Goal: Information Seeking & Learning: Learn about a topic

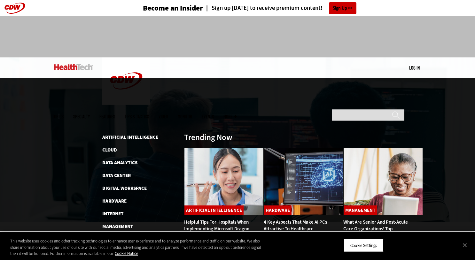
click at [64, 114] on span "Topics" at bounding box center [58, 116] width 12 height 5
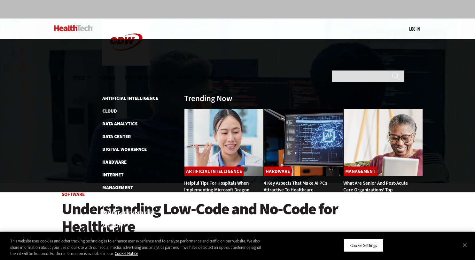
scroll to position [40, 0]
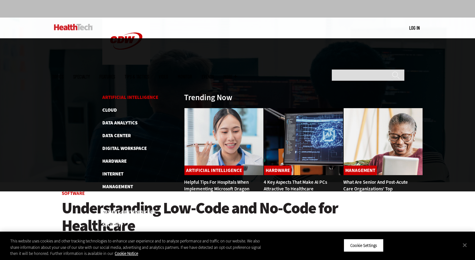
click at [127, 94] on link "Artificial Intelligence" at bounding box center [130, 97] width 56 height 6
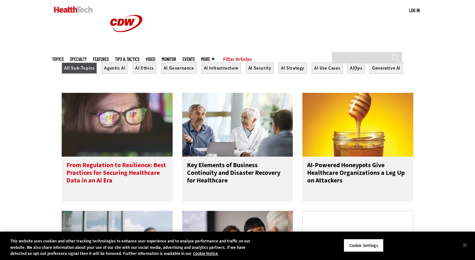
scroll to position [346, 0]
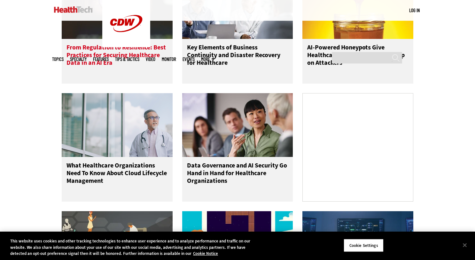
click at [106, 64] on h3 "From Regulation to Resilience: Best Practices for Securing Healthcare Data in a…" at bounding box center [116, 57] width 101 height 26
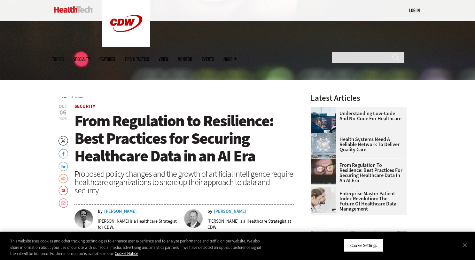
scroll to position [195, 0]
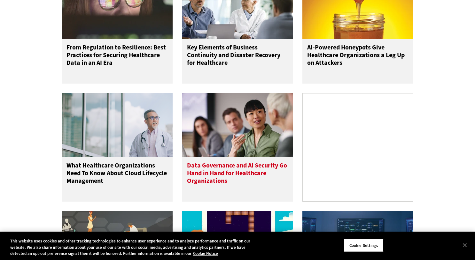
click at [228, 180] on h3 "Data Governance and AI Security Go Hand in Hand for Healthcare Organizations" at bounding box center [237, 175] width 101 height 26
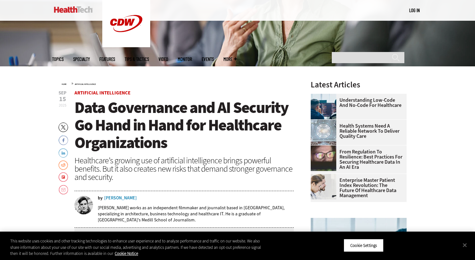
scroll to position [180, 0]
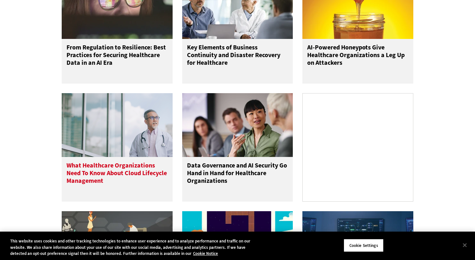
click at [114, 163] on div "What Healthcare Organizations Need To Know About Cloud Lifecycle Management" at bounding box center [117, 179] width 111 height 45
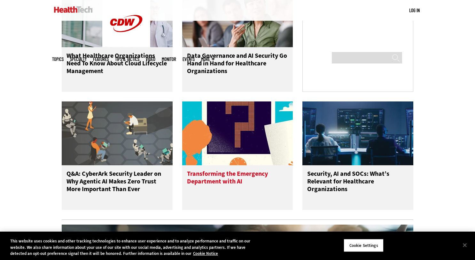
scroll to position [518, 0]
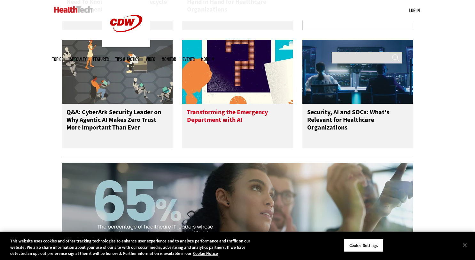
click at [206, 134] on h3 "Transforming the Emergency Department with AI" at bounding box center [237, 122] width 101 height 26
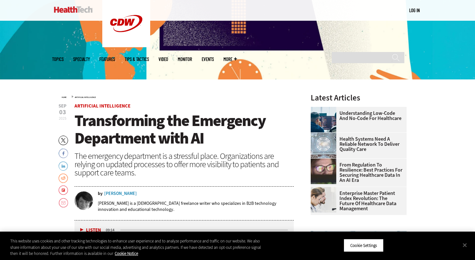
scroll to position [150, 0]
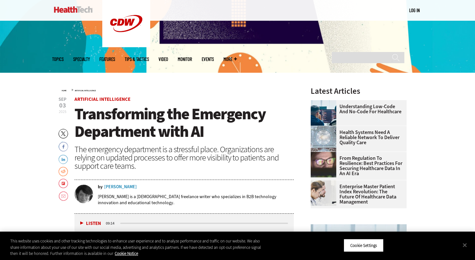
click at [119, 188] on div "Erika Gimbel" at bounding box center [120, 187] width 33 height 4
